Goal: Task Accomplishment & Management: Manage account settings

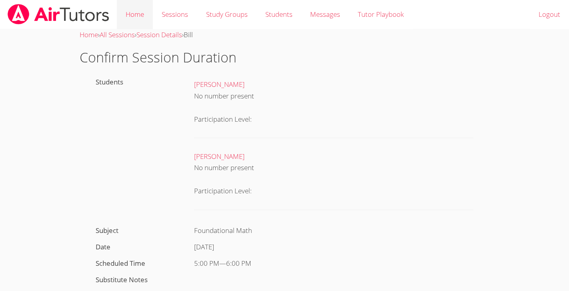
click at [131, 16] on link "Home" at bounding box center [135, 14] width 36 height 29
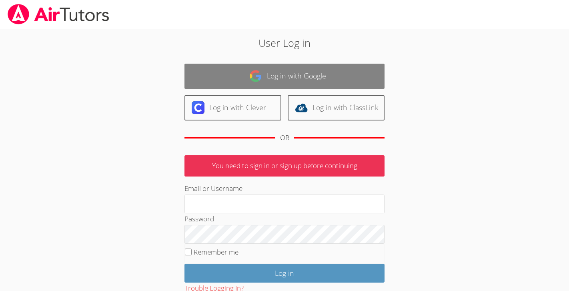
click at [237, 74] on link "Log in with Google" at bounding box center [285, 76] width 200 height 25
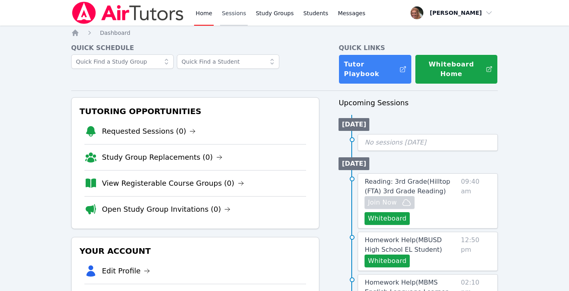
click at [240, 15] on link "Sessions" at bounding box center [234, 13] width 28 height 26
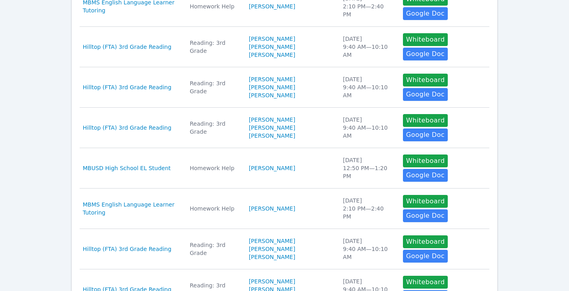
scroll to position [290, 0]
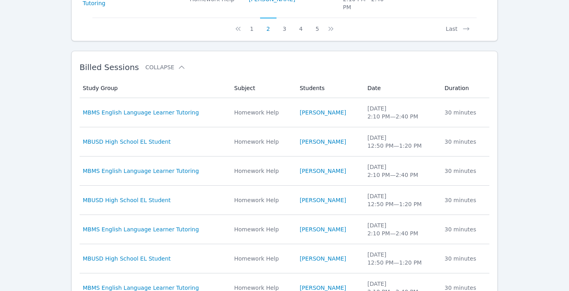
scroll to position [613, 0]
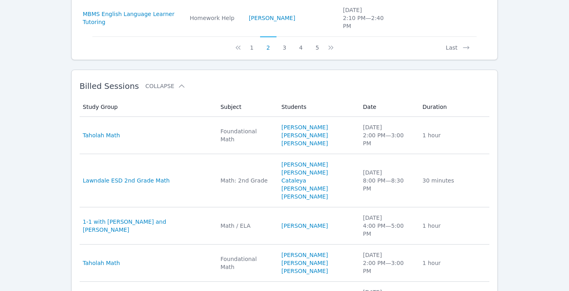
scroll to position [653, 0]
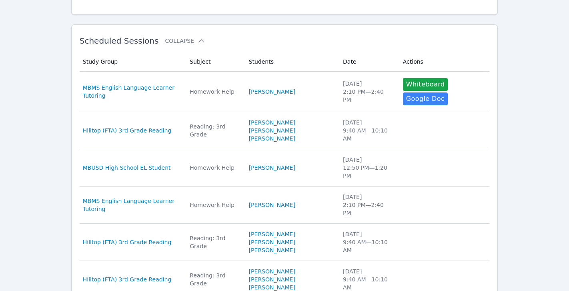
scroll to position [0, 0]
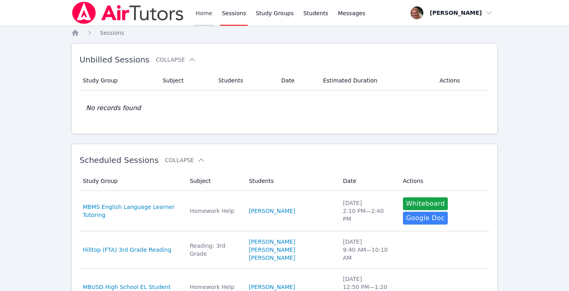
click at [207, 15] on link "Home" at bounding box center [204, 13] width 20 height 26
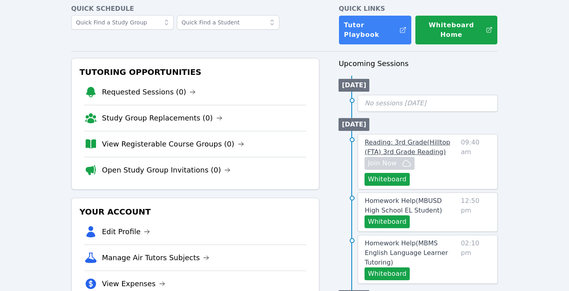
scroll to position [40, 0]
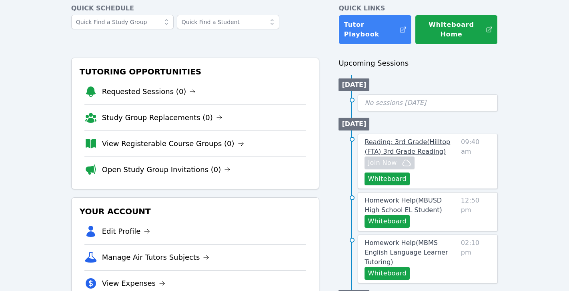
click at [427, 141] on span "Reading: 3rd Grade ( Hilltop (FTA) 3rd Grade Reading )" at bounding box center [408, 146] width 86 height 17
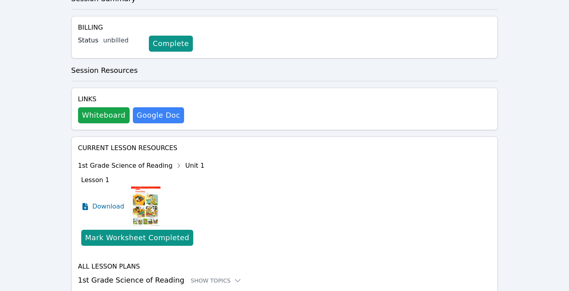
scroll to position [251, 0]
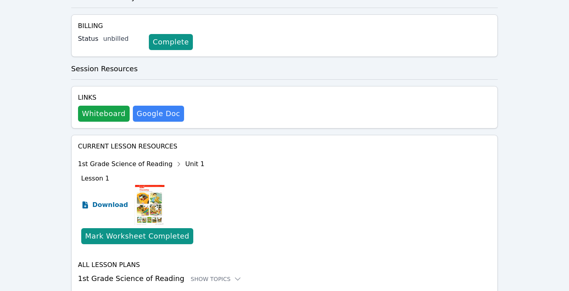
click at [112, 200] on span "Download" at bounding box center [110, 205] width 36 height 10
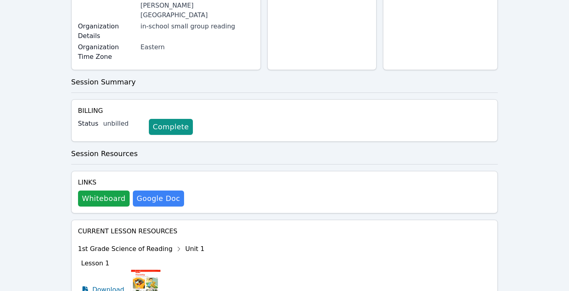
scroll to position [172, 0]
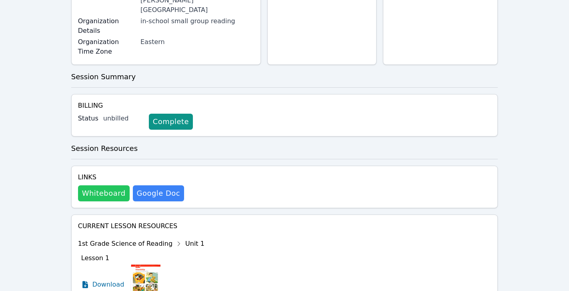
click at [112, 185] on button "Whiteboard" at bounding box center [104, 193] width 52 height 16
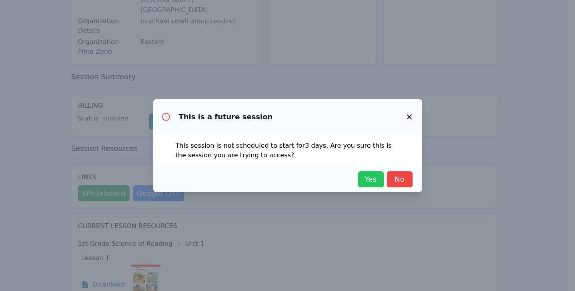
click at [367, 181] on span "Yes" at bounding box center [371, 179] width 18 height 11
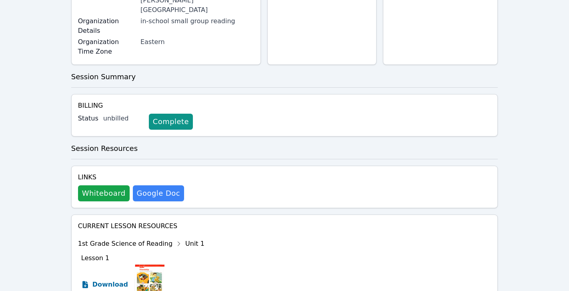
click at [115, 280] on span "Download" at bounding box center [110, 285] width 36 height 10
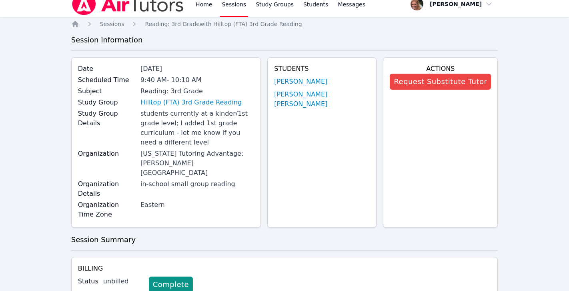
scroll to position [0, 0]
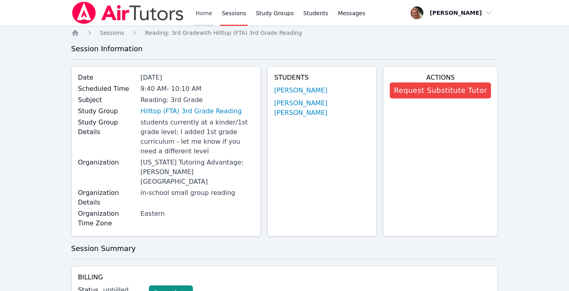
click at [211, 1] on link "Home" at bounding box center [204, 13] width 20 height 26
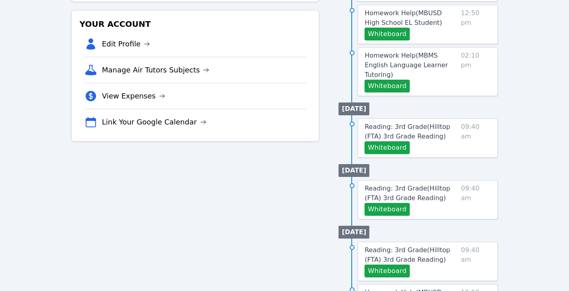
scroll to position [227, 0]
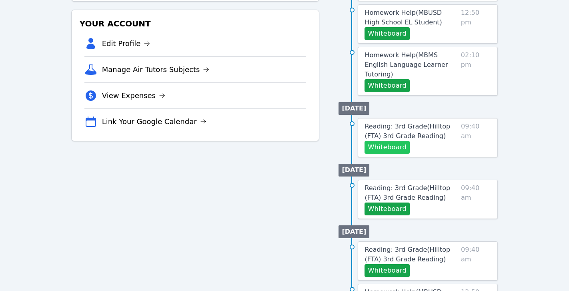
click at [399, 141] on button "Whiteboard" at bounding box center [387, 147] width 45 height 13
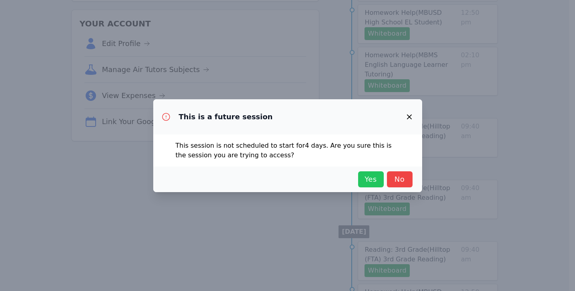
click at [363, 179] on span "Yes" at bounding box center [371, 179] width 18 height 11
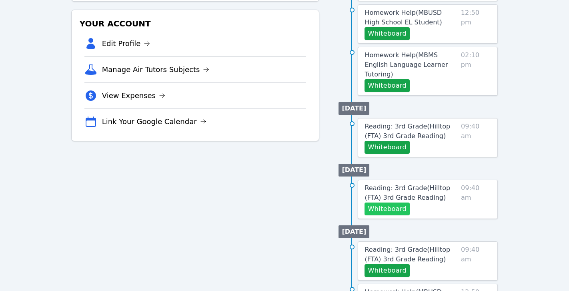
click at [381, 203] on button "Whiteboard" at bounding box center [387, 209] width 45 height 13
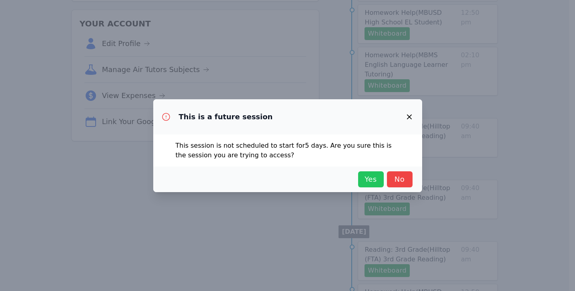
click at [368, 177] on span "Yes" at bounding box center [371, 179] width 18 height 11
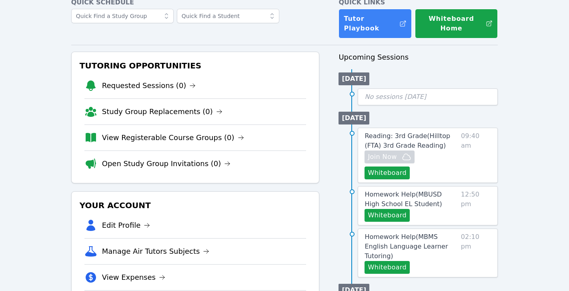
scroll to position [0, 0]
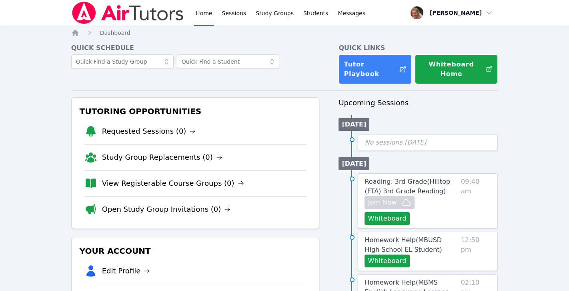
click at [202, 16] on link "Home" at bounding box center [204, 13] width 20 height 26
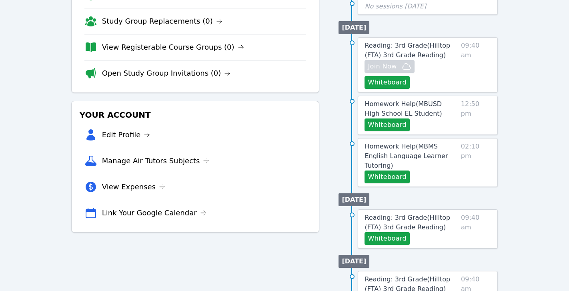
scroll to position [137, 0]
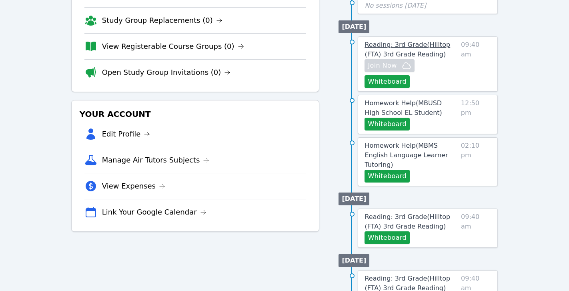
click at [413, 45] on span "Reading: 3rd Grade ( Hilltop (FTA) 3rd Grade Reading )" at bounding box center [408, 49] width 86 height 17
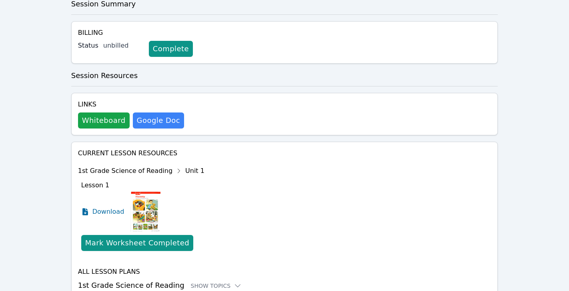
scroll to position [253, 0]
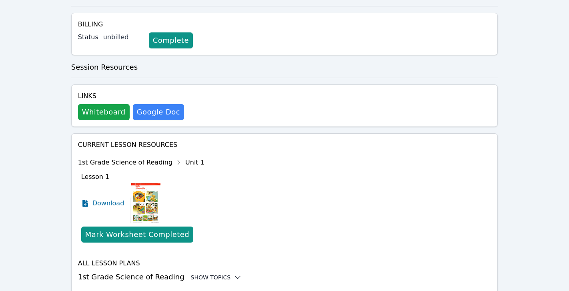
click at [234, 273] on icon at bounding box center [238, 277] width 8 height 8
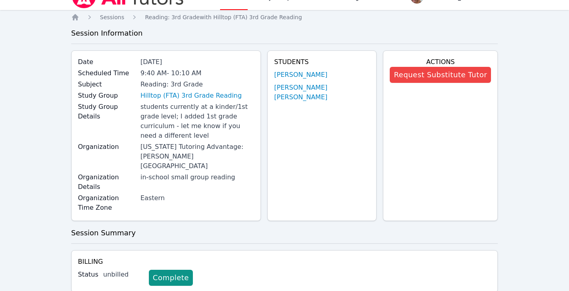
scroll to position [0, 0]
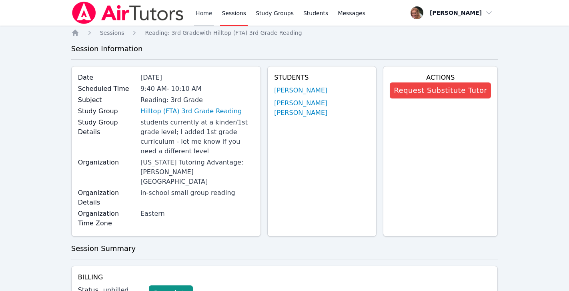
click at [203, 11] on link "Home" at bounding box center [204, 13] width 20 height 26
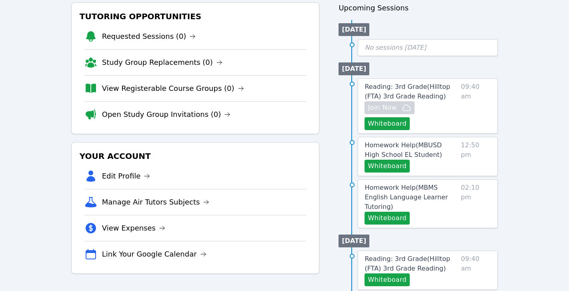
scroll to position [98, 0]
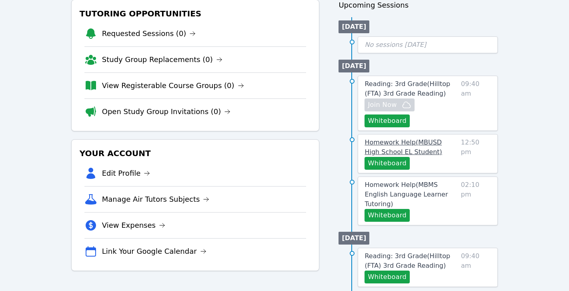
click at [392, 139] on span "Homework Help ( MBUSD High School EL Student )" at bounding box center [403, 147] width 77 height 17
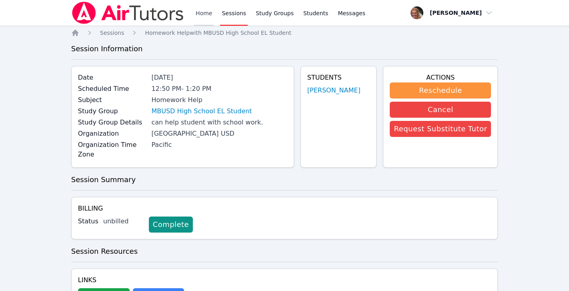
click at [205, 12] on link "Home" at bounding box center [204, 13] width 20 height 26
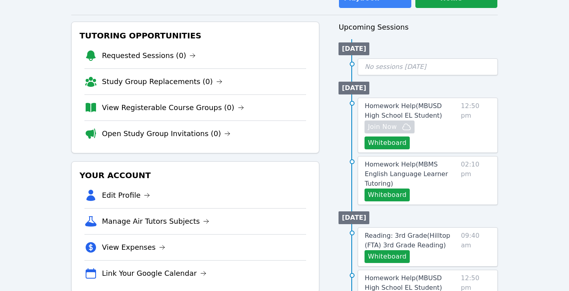
scroll to position [76, 0]
click at [400, 136] on button "Whiteboard" at bounding box center [387, 142] width 45 height 13
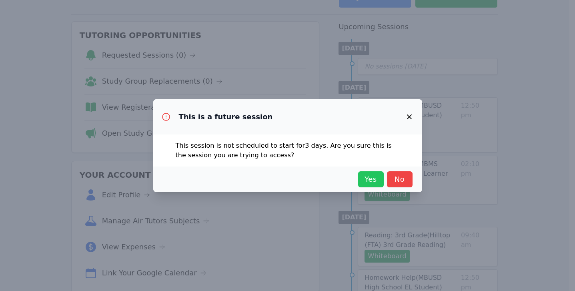
click at [366, 179] on span "Yes" at bounding box center [371, 179] width 18 height 11
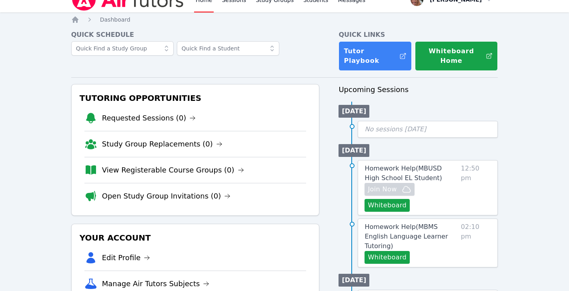
scroll to position [0, 0]
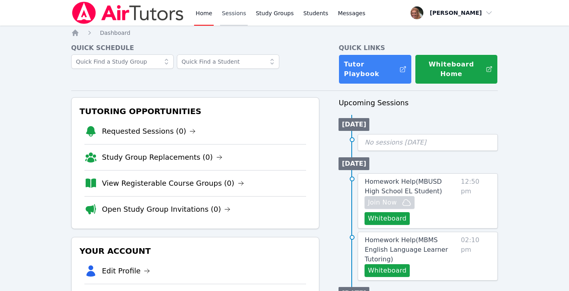
click at [235, 16] on link "Sessions" at bounding box center [234, 13] width 28 height 26
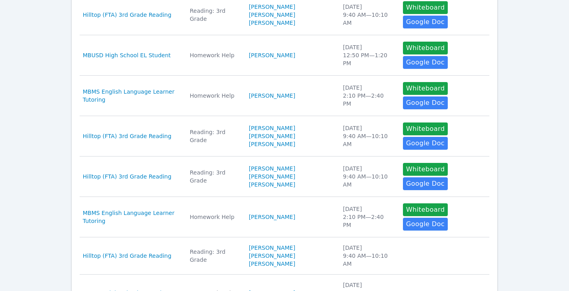
scroll to position [290, 0]
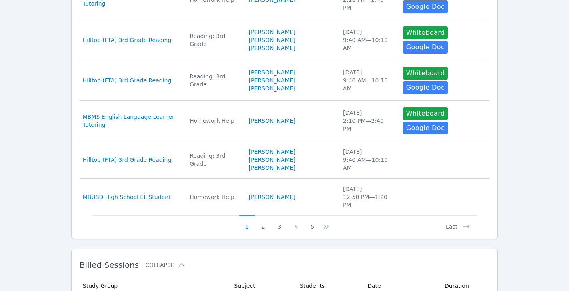
scroll to position [376, 0]
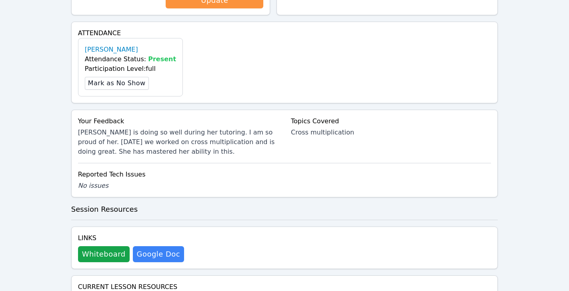
scroll to position [232, 0]
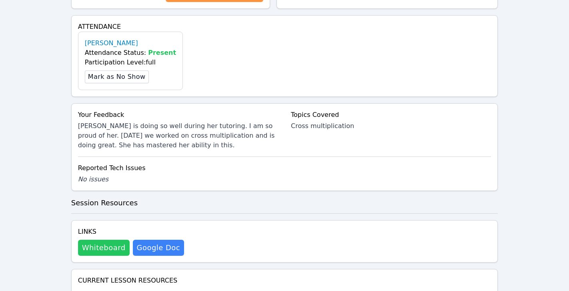
click at [108, 245] on button "Whiteboard" at bounding box center [104, 248] width 52 height 16
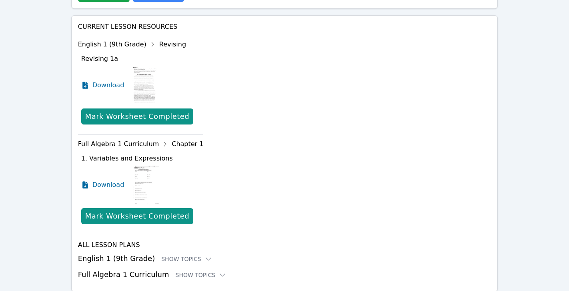
scroll to position [498, 0]
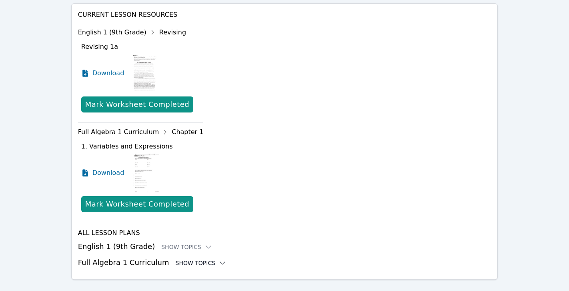
click at [193, 259] on div "Show Topics" at bounding box center [201, 263] width 51 height 8
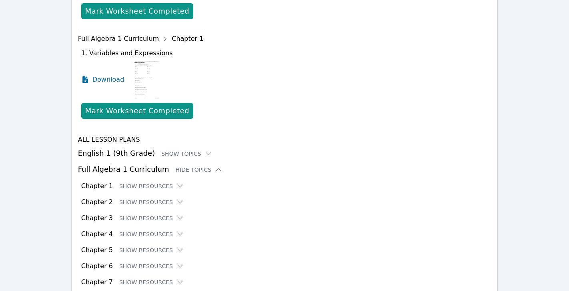
scroll to position [593, 0]
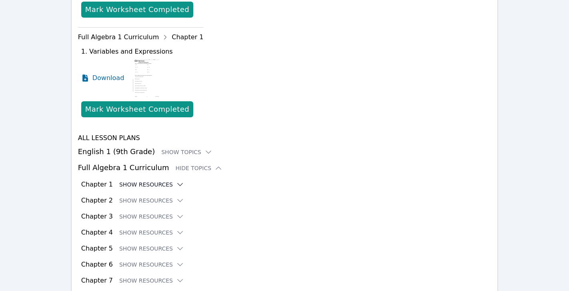
click at [176, 181] on icon at bounding box center [180, 185] width 8 height 8
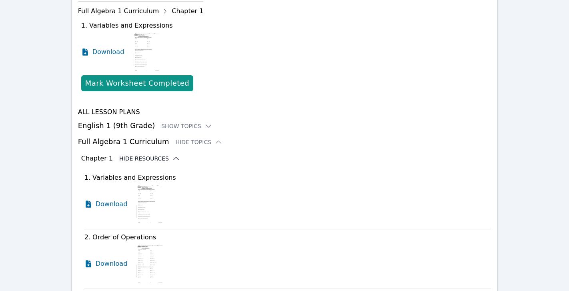
scroll to position [617, 0]
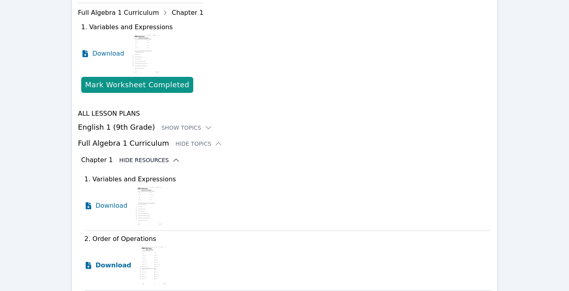
click at [90, 262] on icon at bounding box center [89, 265] width 6 height 7
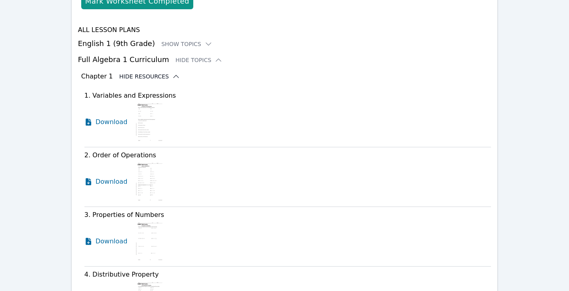
scroll to position [702, 0]
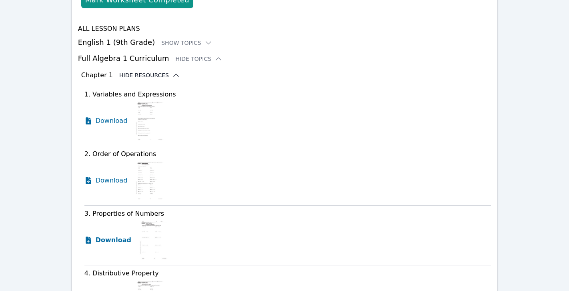
click at [90, 237] on icon at bounding box center [89, 240] width 6 height 7
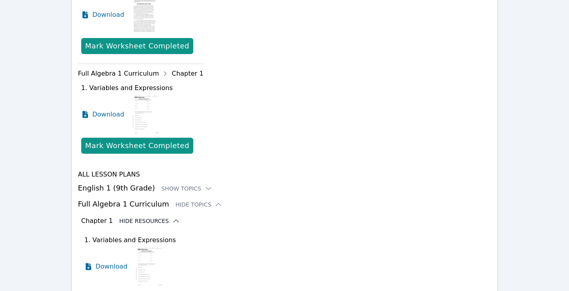
scroll to position [0, 0]
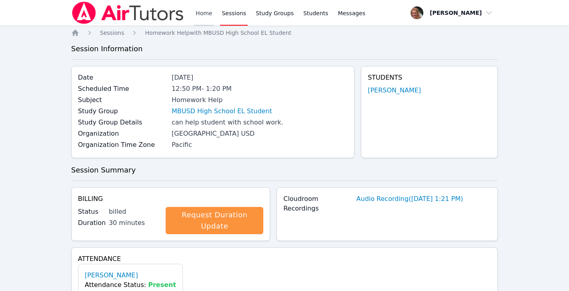
click at [201, 10] on link "Home" at bounding box center [204, 13] width 20 height 26
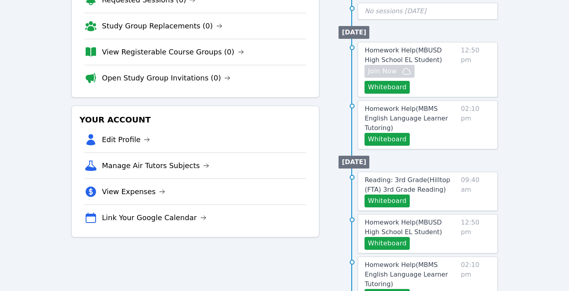
scroll to position [131, 0]
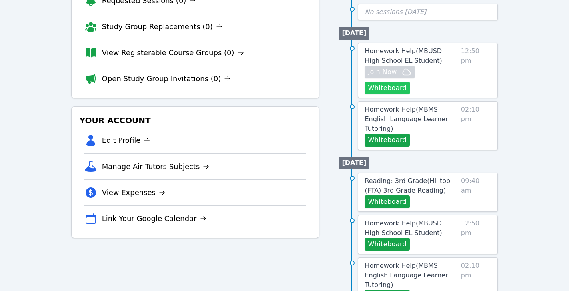
click at [384, 82] on button "Whiteboard" at bounding box center [387, 88] width 45 height 13
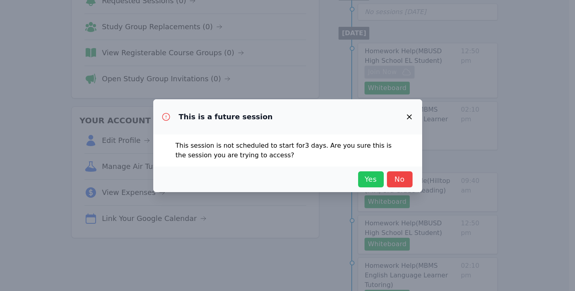
click at [372, 175] on span "Yes" at bounding box center [371, 179] width 18 height 11
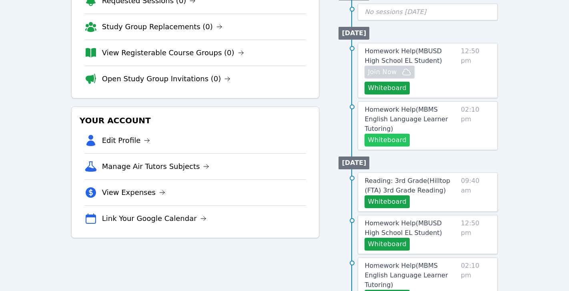
click at [390, 134] on button "Whiteboard" at bounding box center [387, 140] width 45 height 13
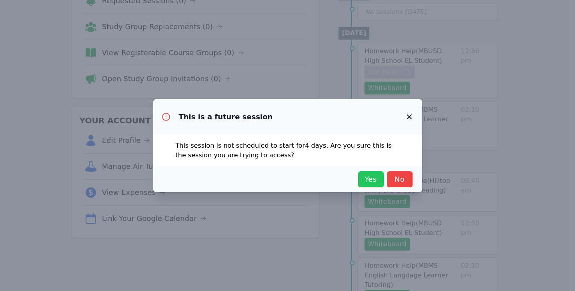
click at [367, 178] on span "Yes" at bounding box center [371, 179] width 18 height 11
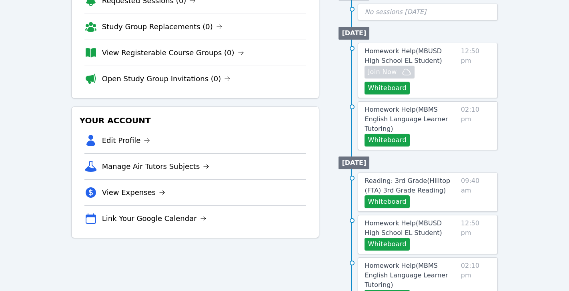
scroll to position [0, 0]
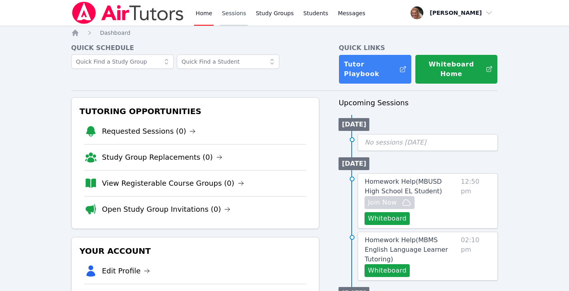
click at [231, 15] on link "Sessions" at bounding box center [234, 13] width 28 height 26
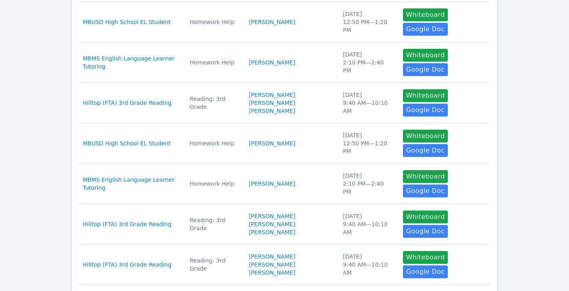
scroll to position [290, 0]
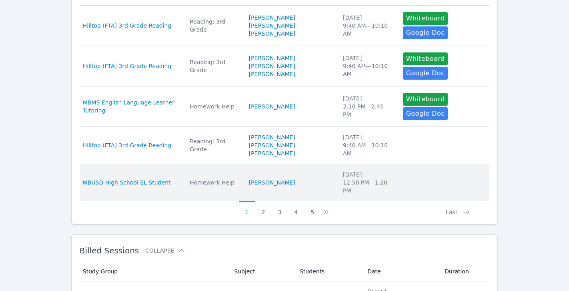
scroll to position [390, 0]
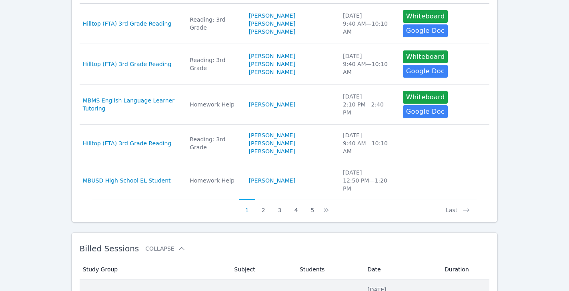
click at [196, 279] on td "Study Group MBMS English Language Learner Tutoring" at bounding box center [155, 293] width 150 height 29
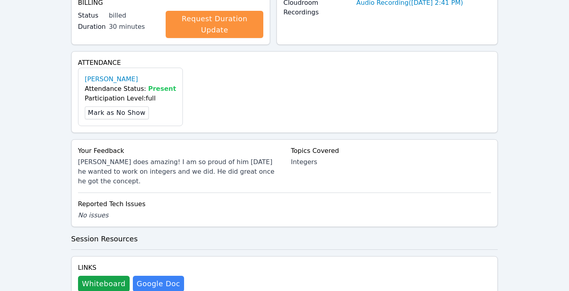
scroll to position [208, 0]
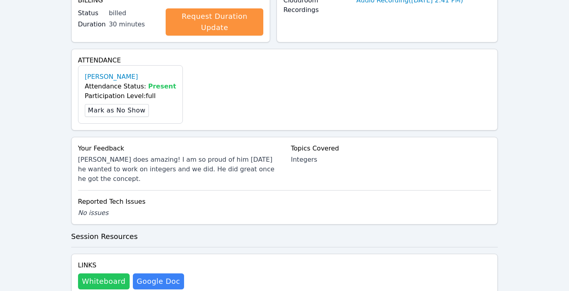
click at [101, 273] on button "Whiteboard" at bounding box center [104, 281] width 52 height 16
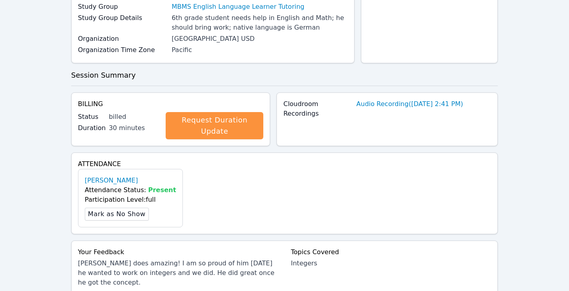
scroll to position [0, 0]
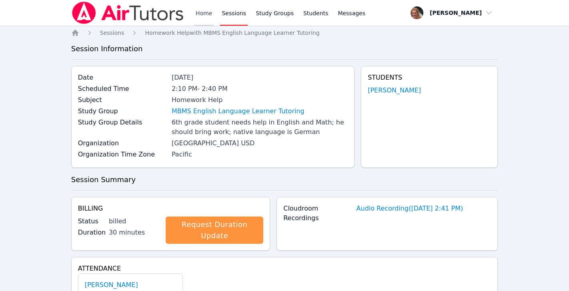
click at [206, 12] on link "Home" at bounding box center [204, 13] width 20 height 26
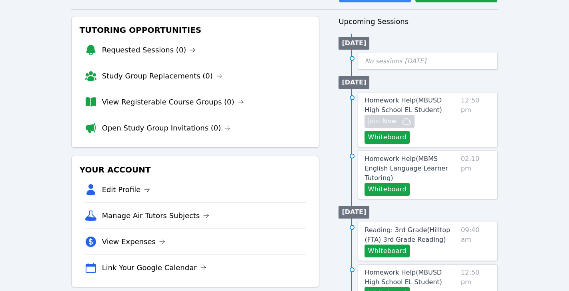
scroll to position [81, 0]
